Goal: Task Accomplishment & Management: Manage account settings

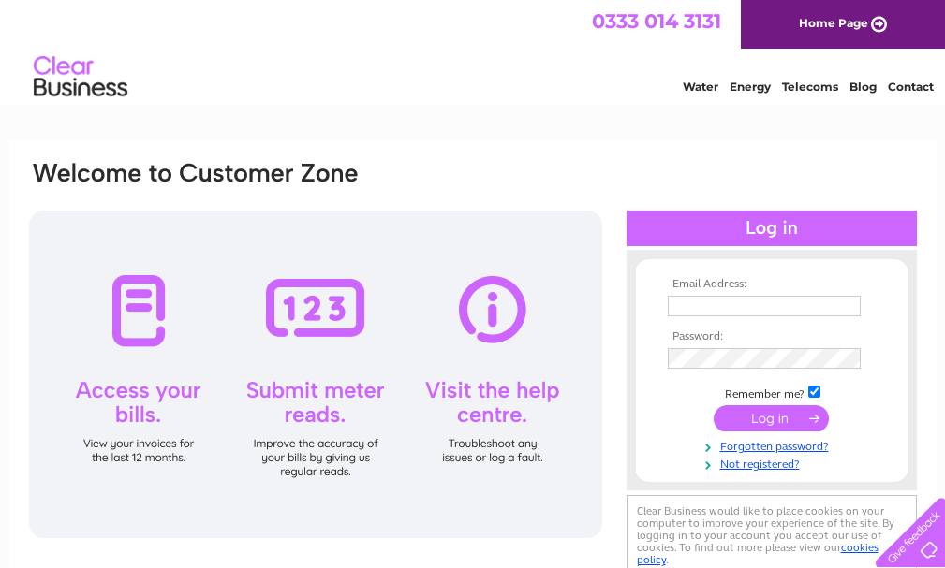
type input "[EMAIL_ADDRESS][DOMAIN_NAME]"
click at [813, 419] on input "submit" at bounding box center [771, 418] width 115 height 26
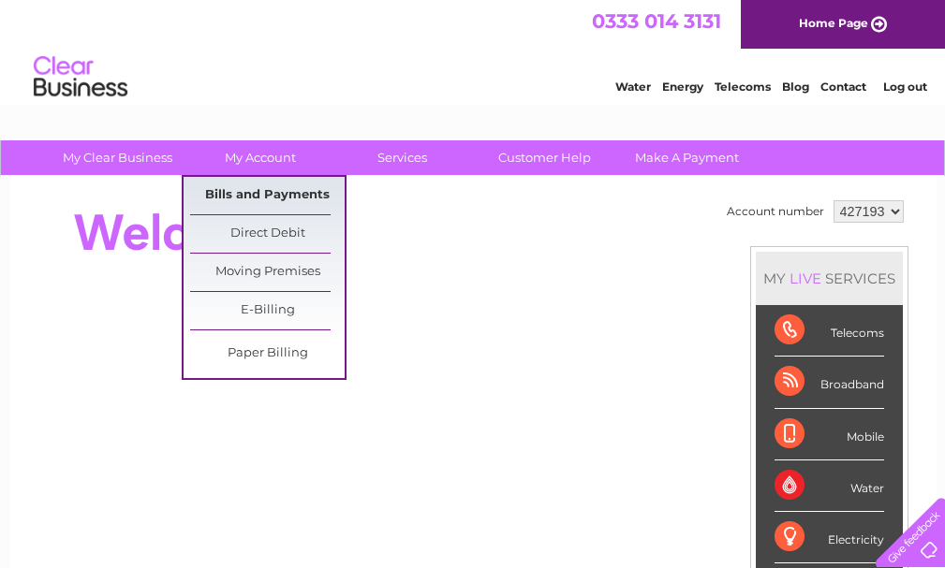
click at [262, 190] on link "Bills and Payments" at bounding box center [267, 195] width 155 height 37
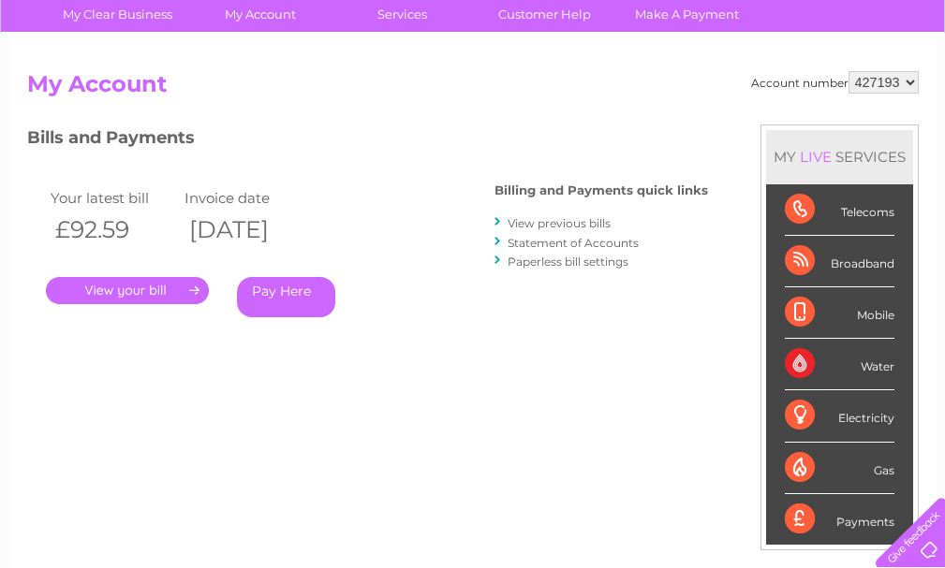
scroll to position [94, 0]
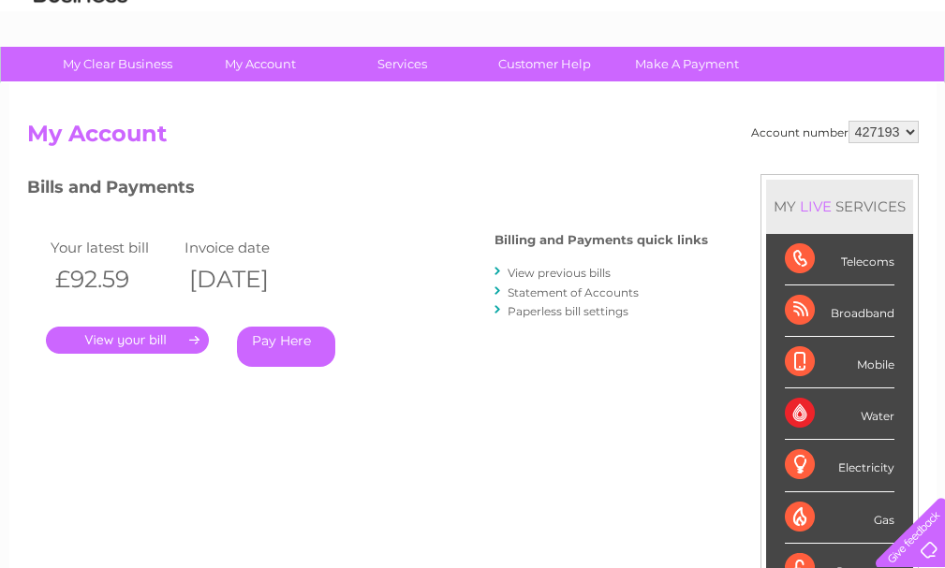
click at [171, 333] on link "." at bounding box center [127, 340] width 163 height 27
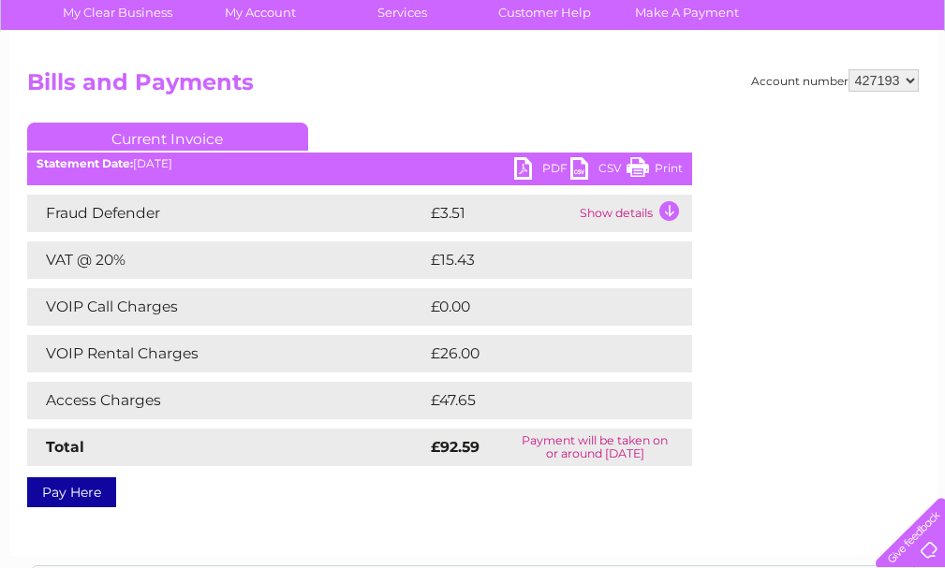
scroll to position [187, 0]
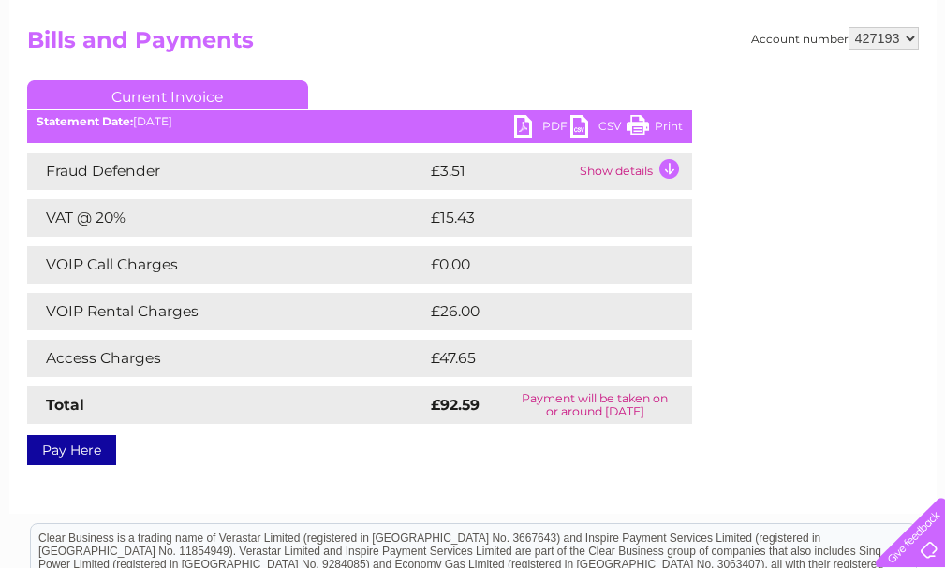
click at [544, 125] on link "PDF" at bounding box center [542, 128] width 56 height 27
